Goal: Task Accomplishment & Management: Complete application form

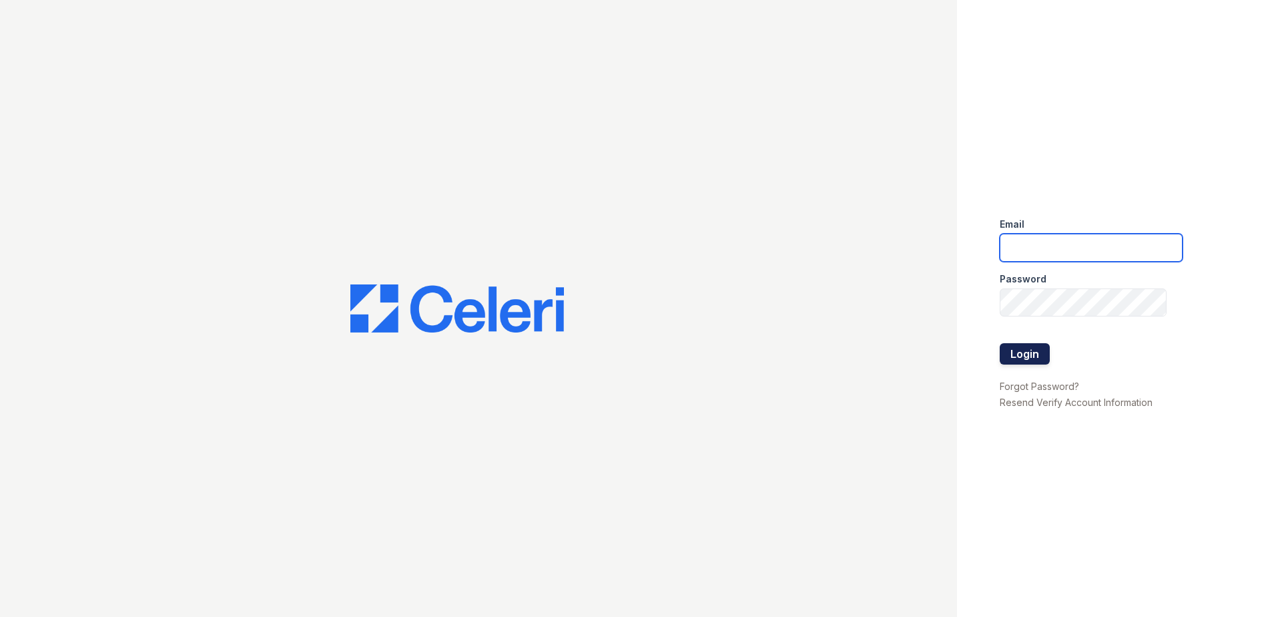
type input "[EMAIL_ADDRESS][DOMAIN_NAME]"
click at [1038, 360] on button "Login" at bounding box center [1025, 353] width 50 height 21
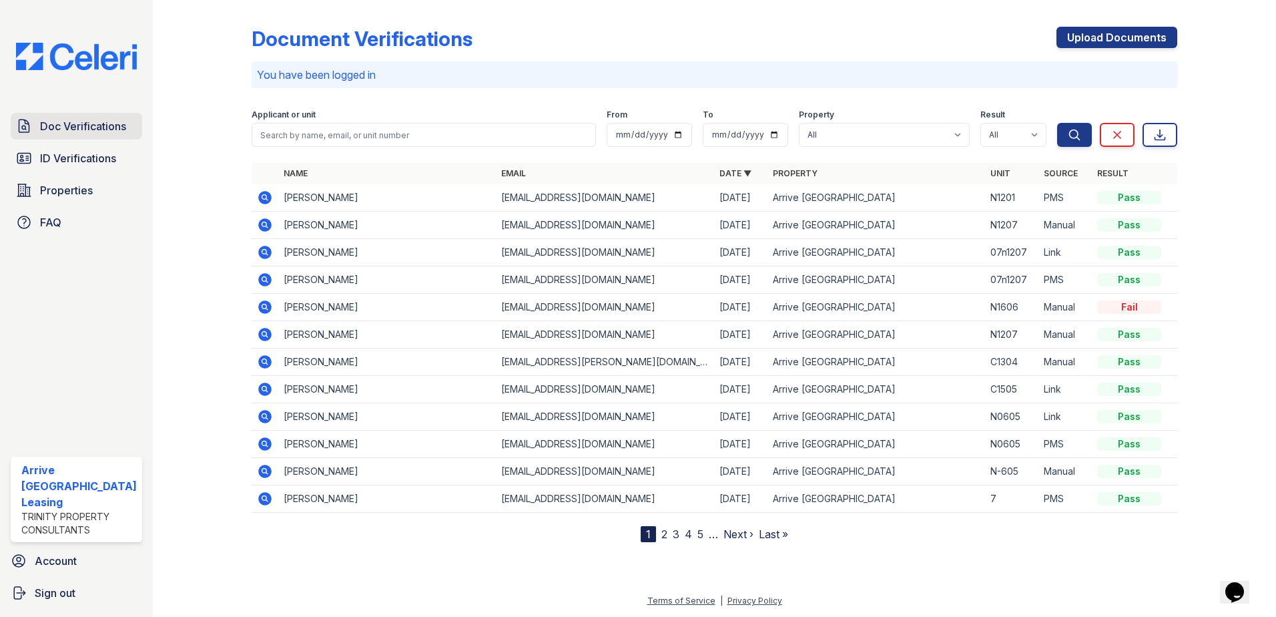
click at [90, 129] on span "Doc Verifications" at bounding box center [83, 126] width 86 height 16
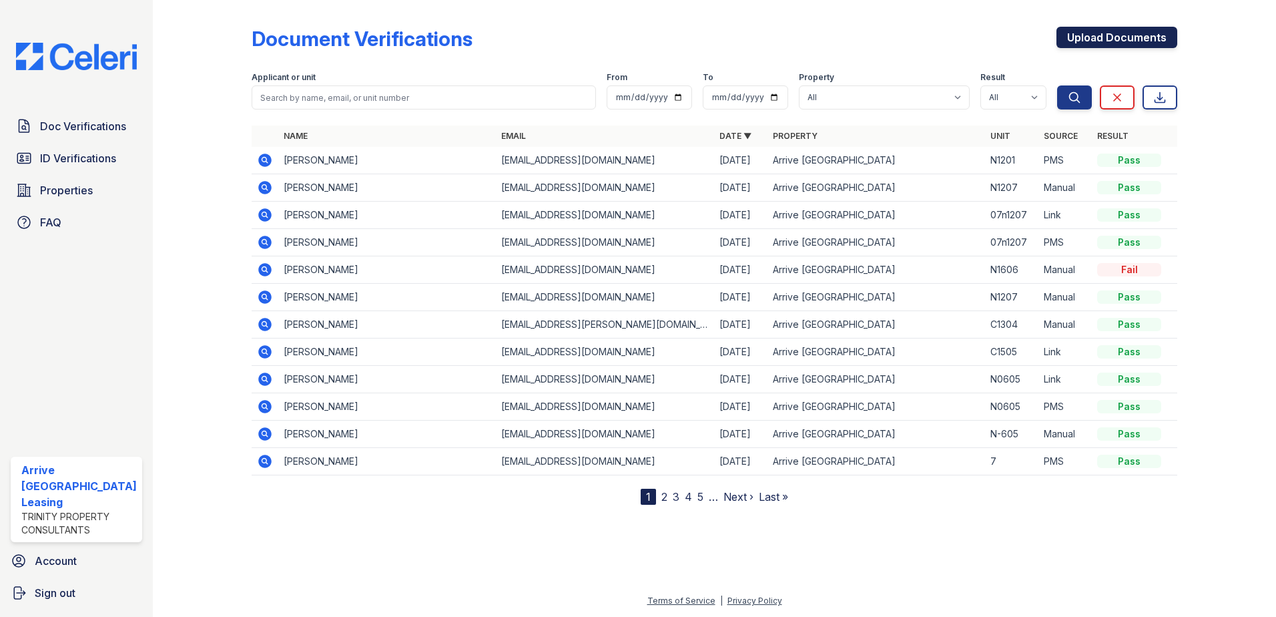
click at [1144, 33] on link "Upload Documents" at bounding box center [1116, 37] width 121 height 21
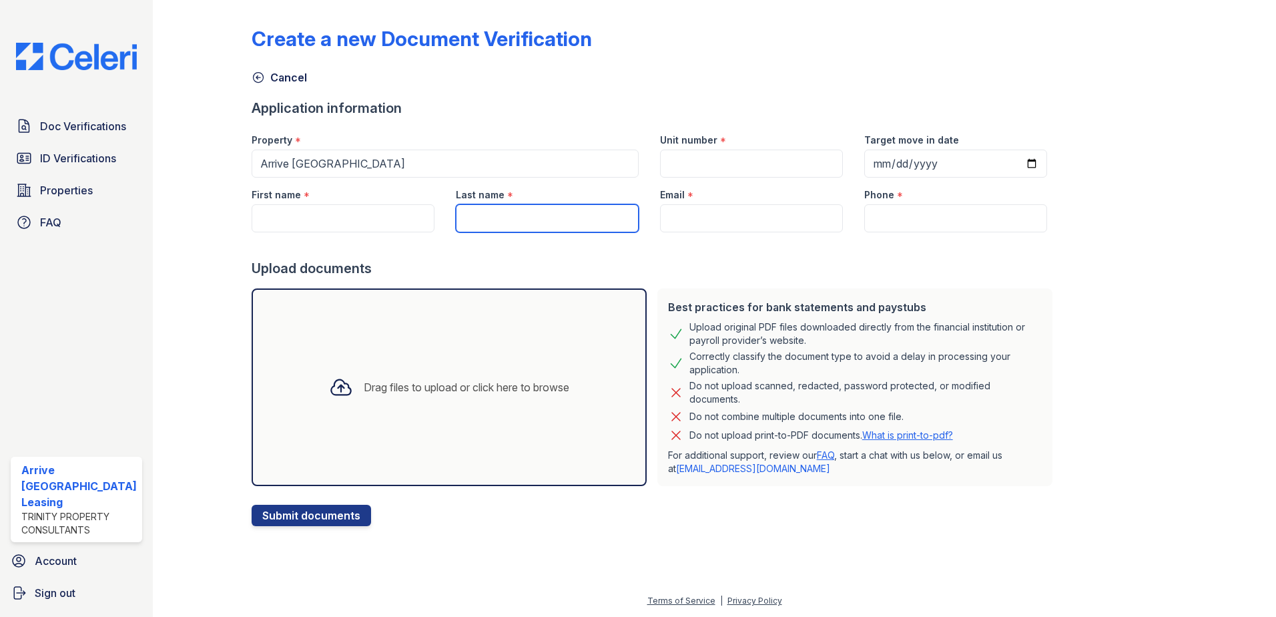
click at [484, 224] on input "Last name" at bounding box center [547, 218] width 183 height 28
click at [379, 227] on input "First name" at bounding box center [343, 218] width 183 height 28
type input "Rahshaw"
type input "2403348100"
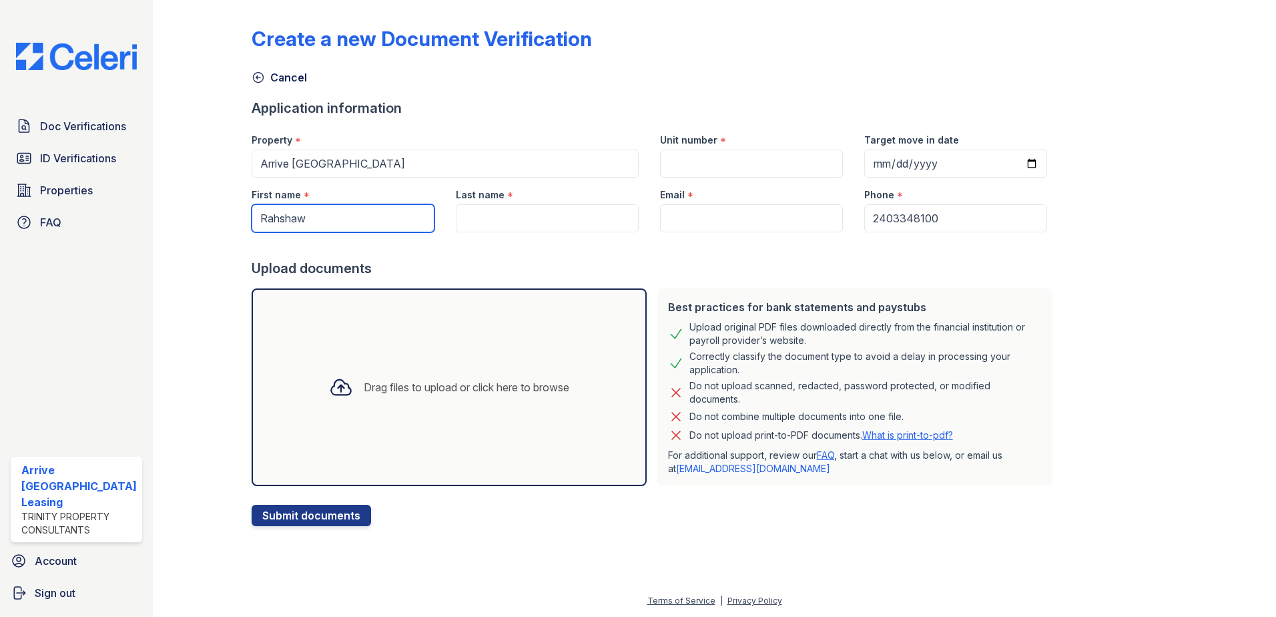
click at [336, 213] on input "Rahshaw" at bounding box center [343, 218] width 183 height 28
type input "Nelson"
type input "bigindigo.co@icloud.com"
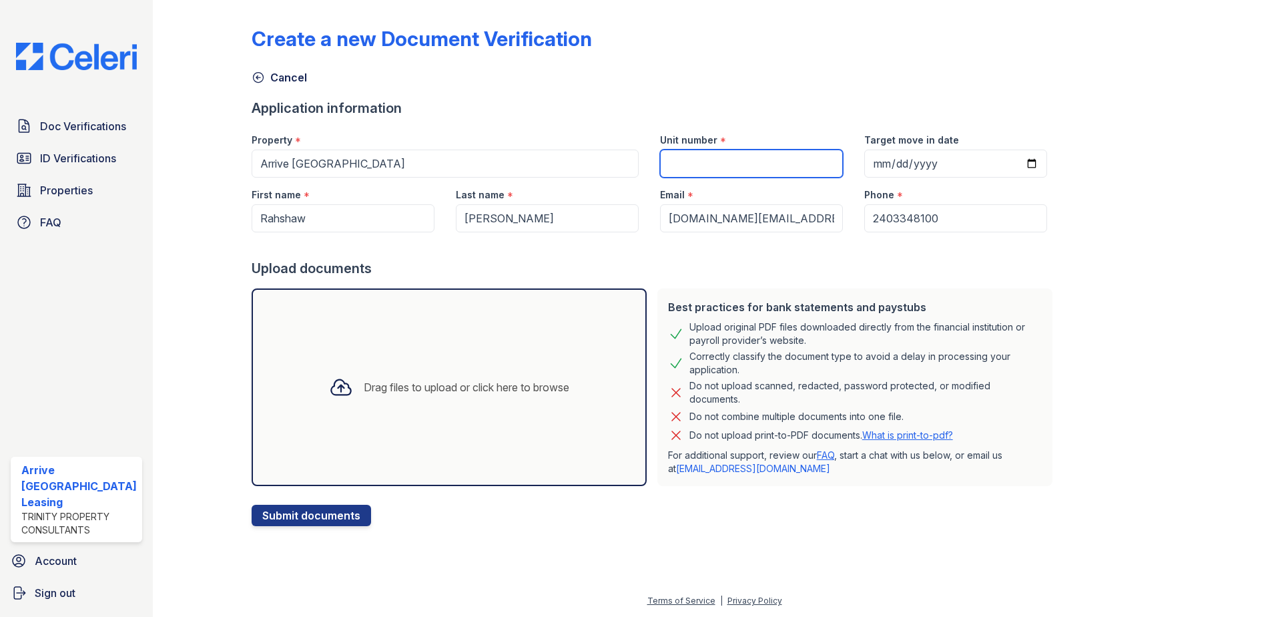
click at [693, 153] on input "Unit number" at bounding box center [751, 163] width 183 height 28
type input "N1606"
click at [1012, 161] on input "Target move in date" at bounding box center [955, 163] width 183 height 28
type input "2025-11-08"
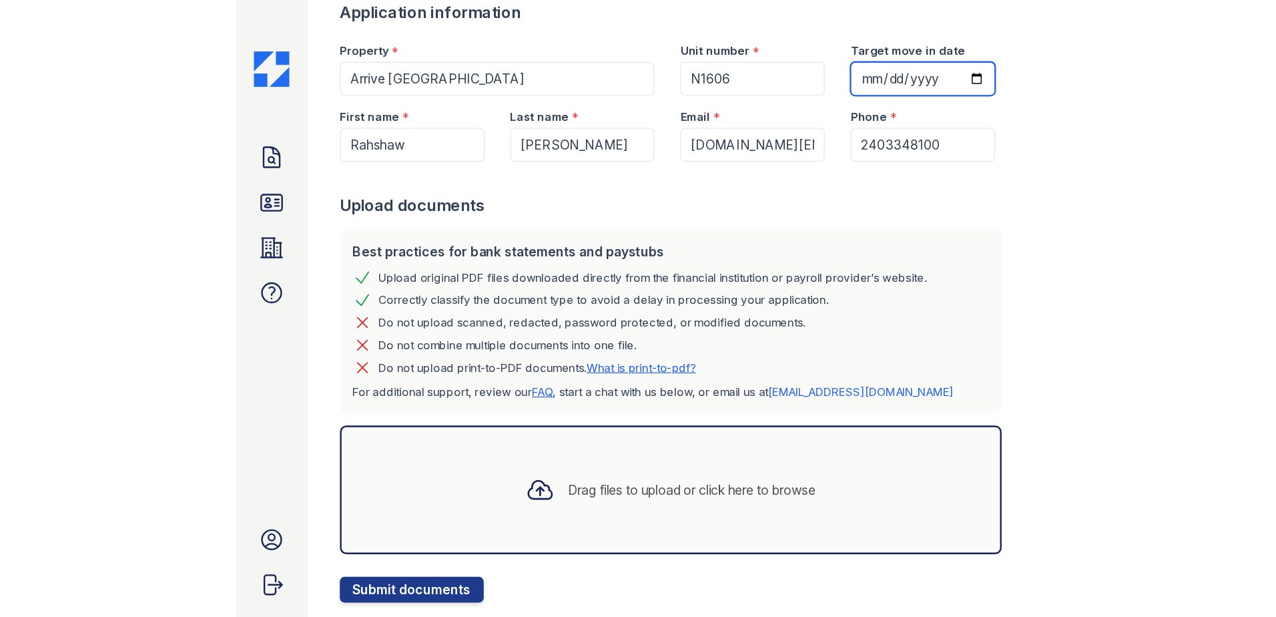
scroll to position [131, 0]
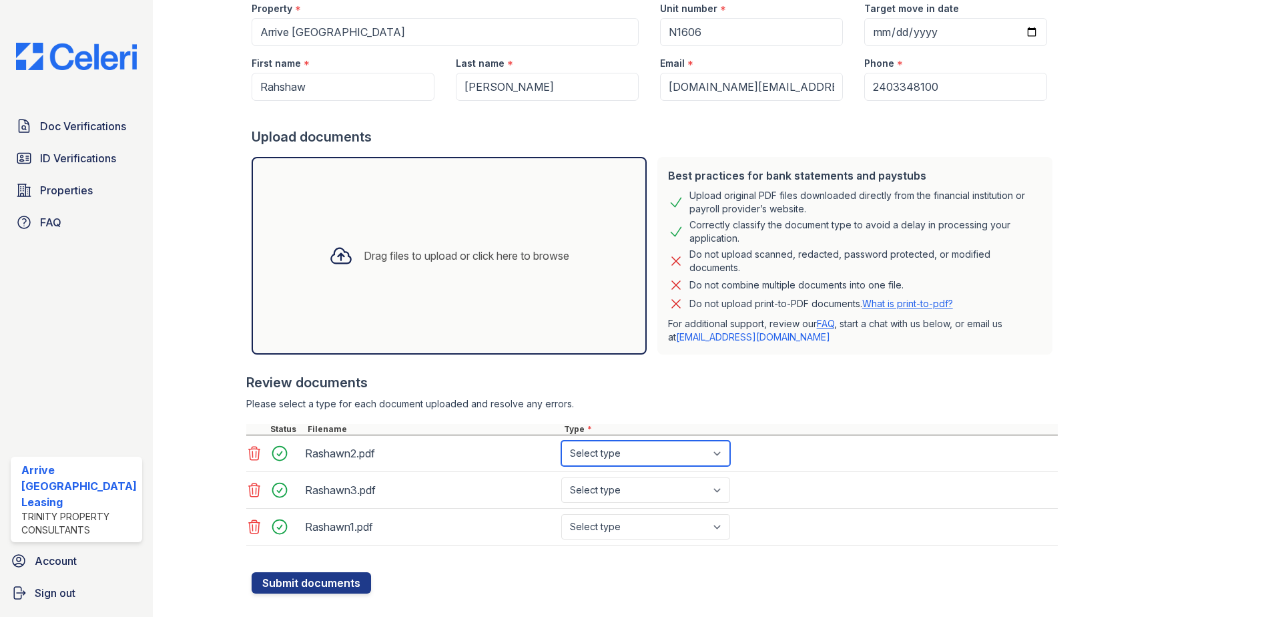
click at [721, 454] on select "Select type Paystub Bank Statement Offer Letter Tax Documents Benefit Award Let…" at bounding box center [645, 452] width 169 height 25
select select "paystub"
click at [561, 440] on select "Select type Paystub Bank Statement Offer Letter Tax Documents Benefit Award Let…" at bounding box center [645, 452] width 169 height 25
click at [706, 490] on select "Select type Paystub Bank Statement Offer Letter Tax Documents Benefit Award Let…" at bounding box center [645, 489] width 169 height 25
select select "paystub"
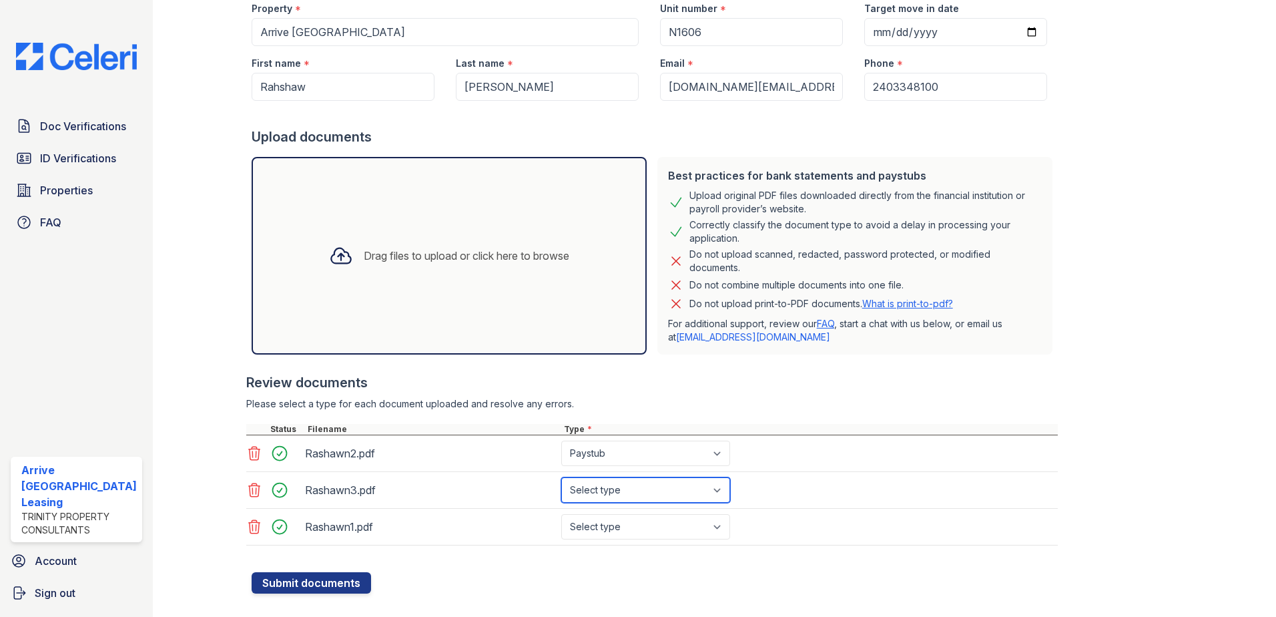
click at [561, 477] on select "Select type Paystub Bank Statement Offer Letter Tax Documents Benefit Award Let…" at bounding box center [645, 489] width 169 height 25
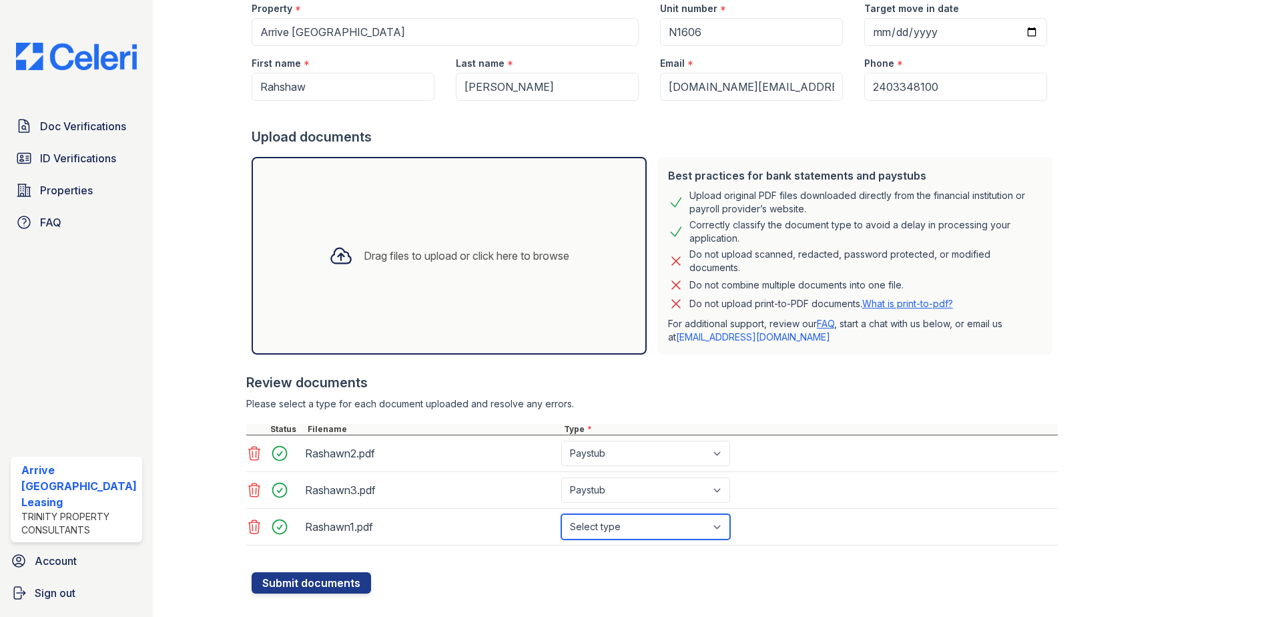
click at [719, 531] on select "Select type Paystub Bank Statement Offer Letter Tax Documents Benefit Award Let…" at bounding box center [645, 526] width 169 height 25
select select "paystub"
click at [561, 514] on select "Select type Paystub Bank Statement Offer Letter Tax Documents Benefit Award Let…" at bounding box center [645, 526] width 169 height 25
click at [320, 583] on button "Submit documents" at bounding box center [311, 582] width 119 height 21
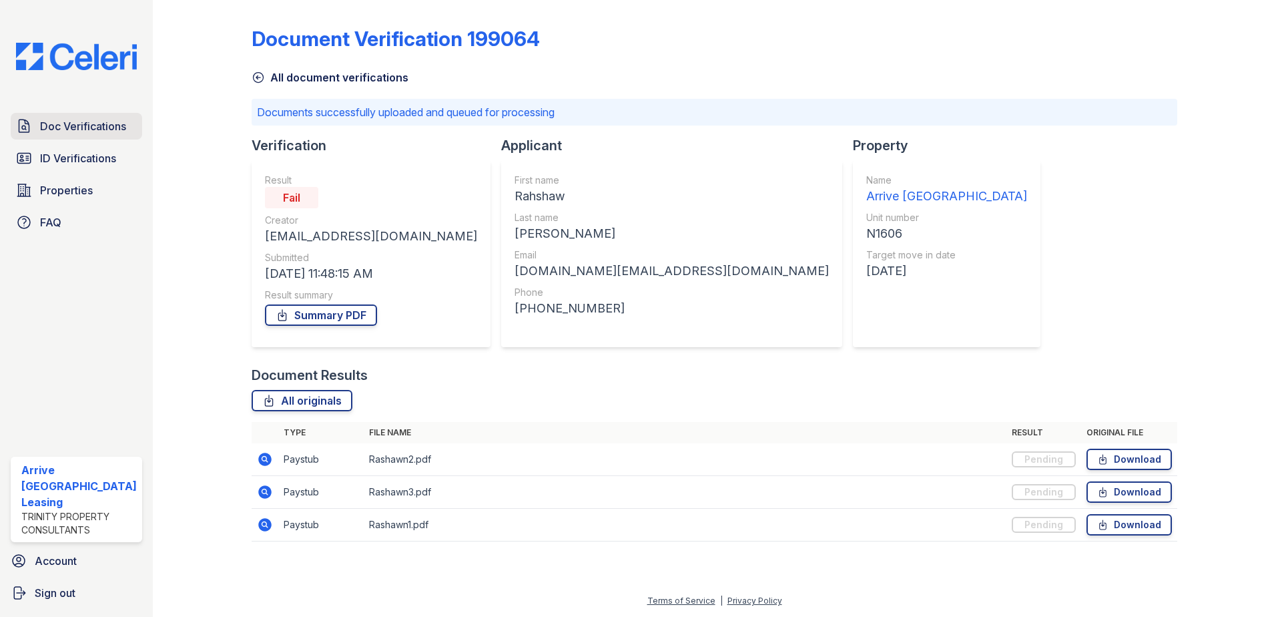
click at [97, 125] on span "Doc Verifications" at bounding box center [83, 126] width 86 height 16
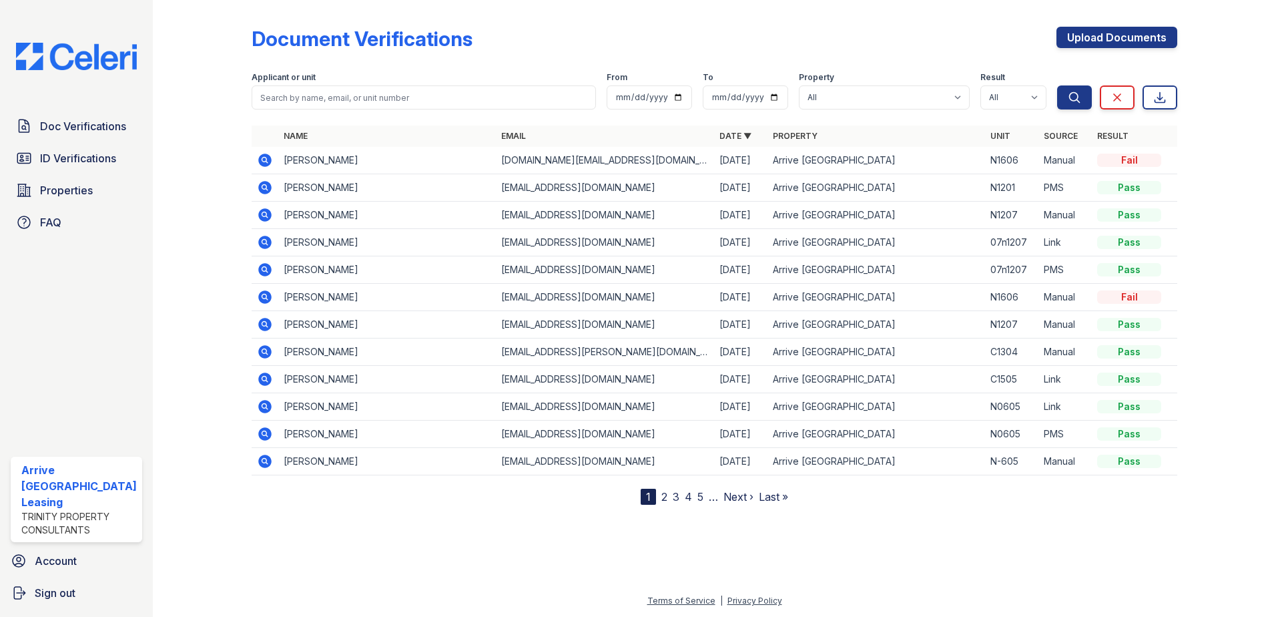
click at [265, 158] on icon at bounding box center [265, 160] width 16 height 16
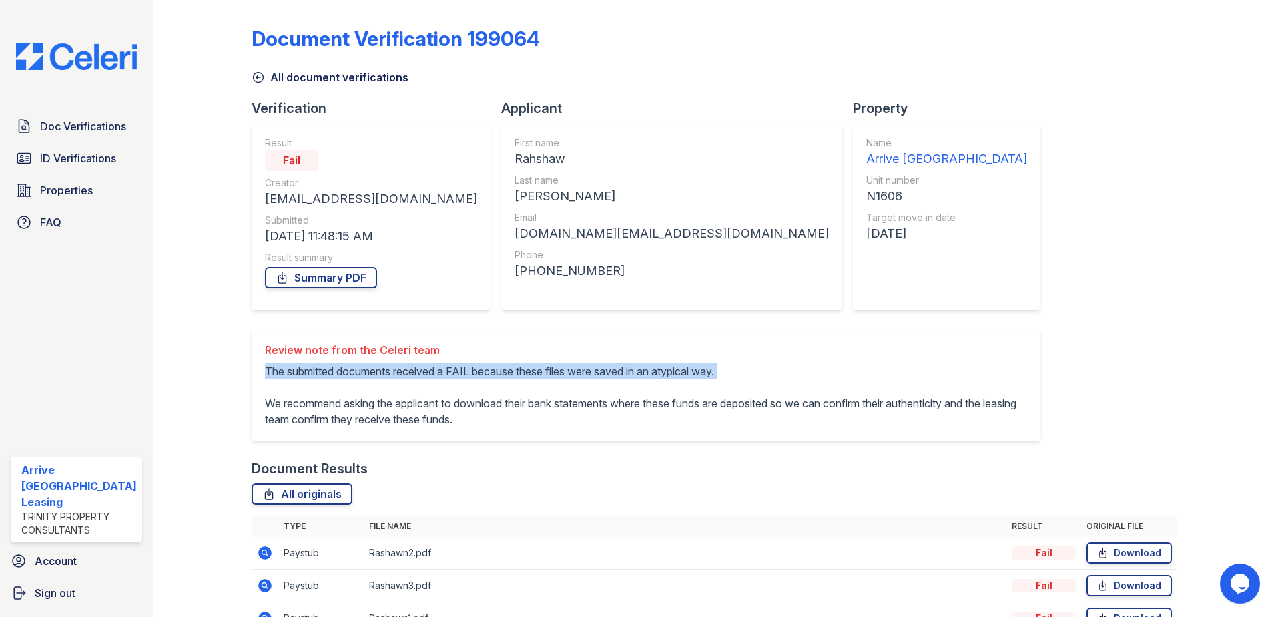
drag, startPoint x: 265, startPoint y: 366, endPoint x: 272, endPoint y: 388, distance: 23.2
click at [286, 394] on p "The submitted documents received a FAIL because these files were saved in an at…" at bounding box center [646, 395] width 762 height 64
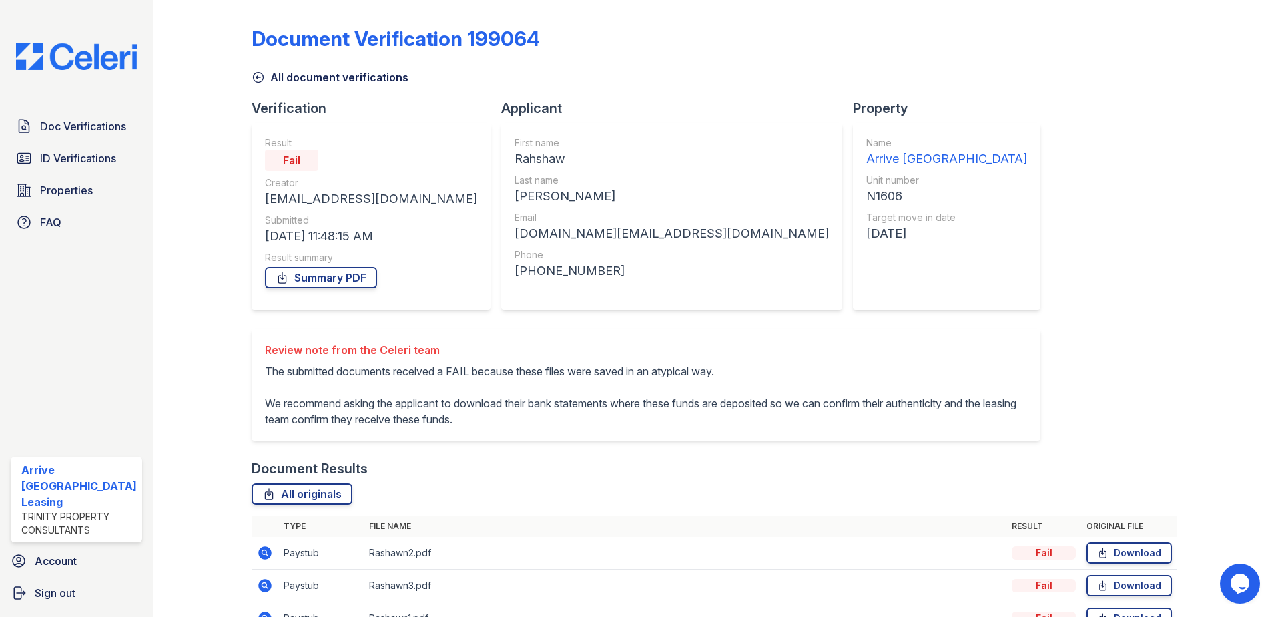
click at [290, 457] on div "Review note from the Celeri team The submitted documents received a FAIL becaus…" at bounding box center [651, 393] width 799 height 131
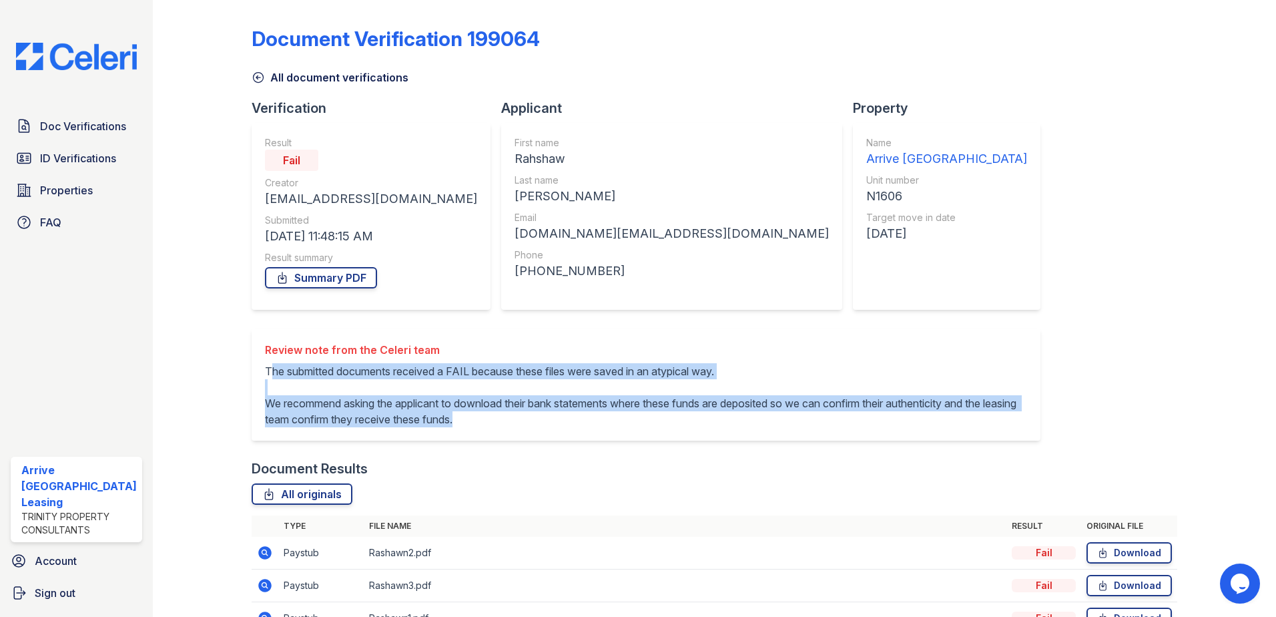
drag, startPoint x: 267, startPoint y: 372, endPoint x: 731, endPoint y: 424, distance: 466.7
click at [731, 424] on p "The submitted documents received a FAIL because these files were saved in an at…" at bounding box center [646, 395] width 762 height 64
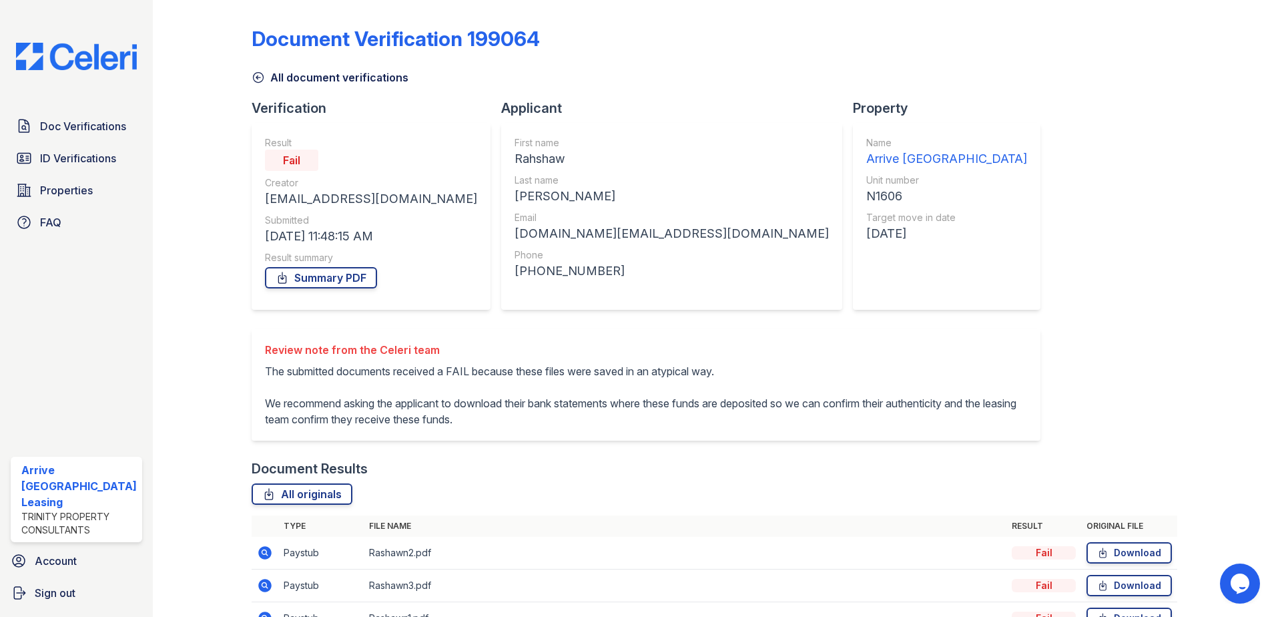
drag, startPoint x: 609, startPoint y: 397, endPoint x: 478, endPoint y: 342, distance: 142.4
click at [478, 343] on div "Review note from the Celeri team" at bounding box center [646, 350] width 762 height 16
drag, startPoint x: 267, startPoint y: 348, endPoint x: 331, endPoint y: 370, distance: 67.7
click at [331, 370] on div "Review note from the Celeri team The submitted documents received a FAIL becaus…" at bounding box center [646, 384] width 762 height 85
drag, startPoint x: 331, startPoint y: 370, endPoint x: 262, endPoint y: 347, distance: 73.0
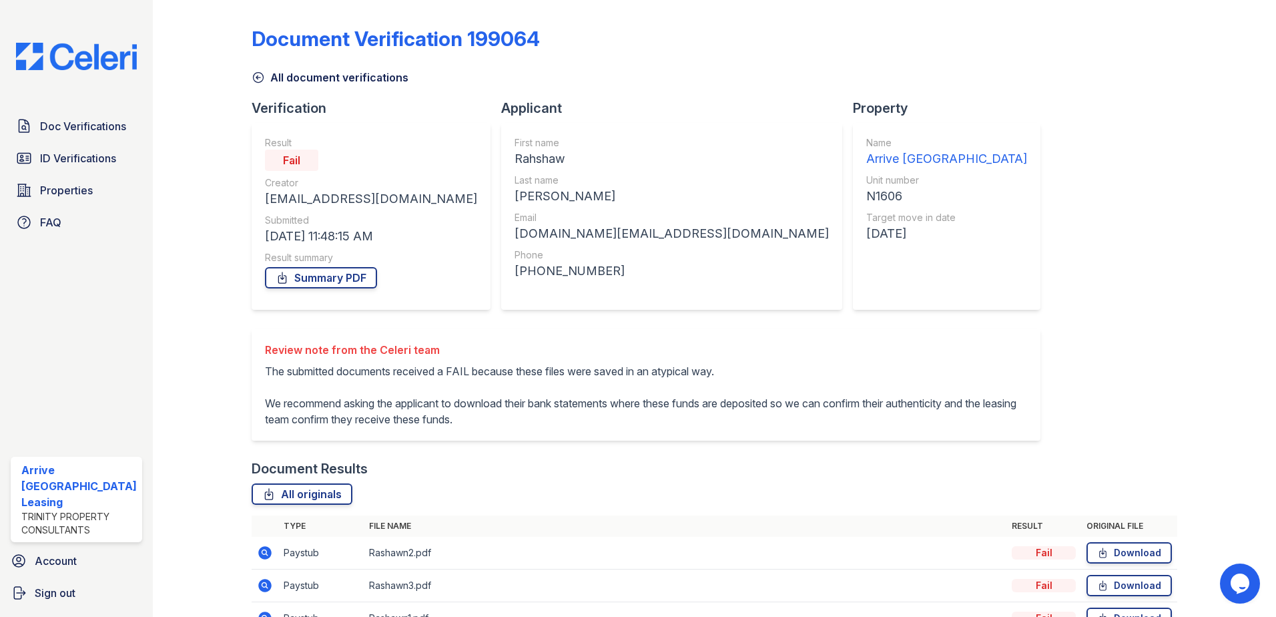
click at [262, 347] on div "Review note from the Celeri team The submitted documents received a FAIL becaus…" at bounding box center [646, 384] width 789 height 112
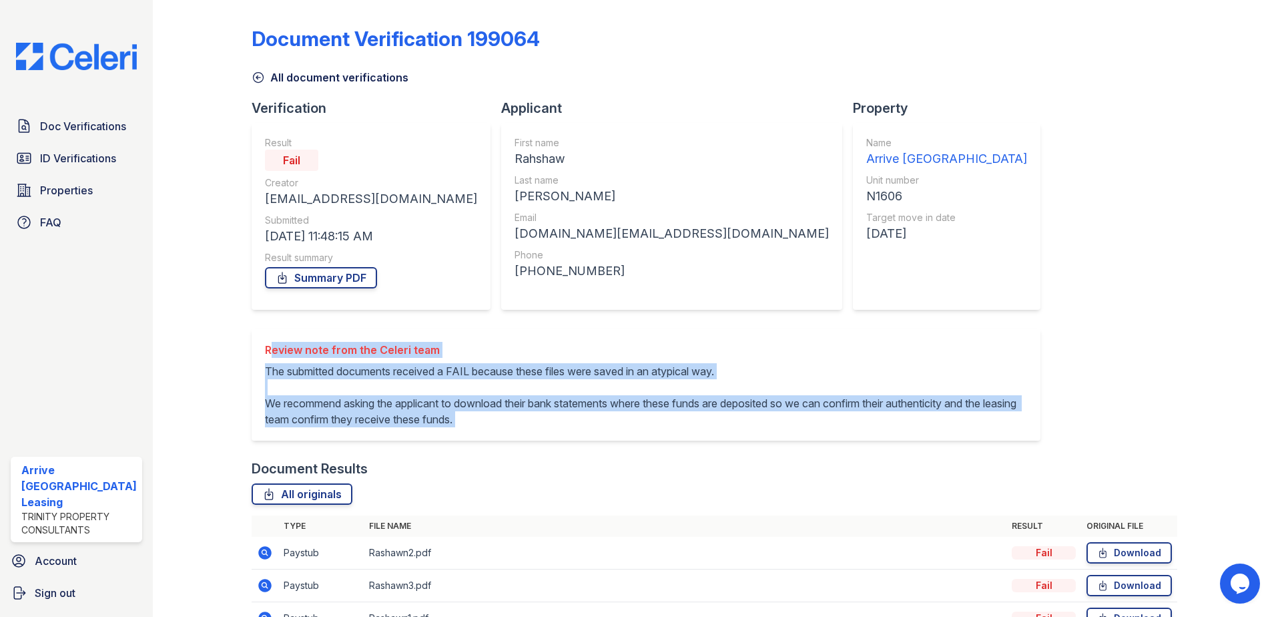
drag, startPoint x: 261, startPoint y: 347, endPoint x: 750, endPoint y: 428, distance: 495.9
click at [750, 428] on div "Review note from the Celeri team The submitted documents received a FAIL becaus…" at bounding box center [646, 384] width 789 height 112
drag, startPoint x: 750, startPoint y: 428, endPoint x: 641, endPoint y: 412, distance: 109.9
copy div "Review note from the Celeri team The submitted documents received a FAIL becaus…"
